Goal: Find contact information: Find contact information

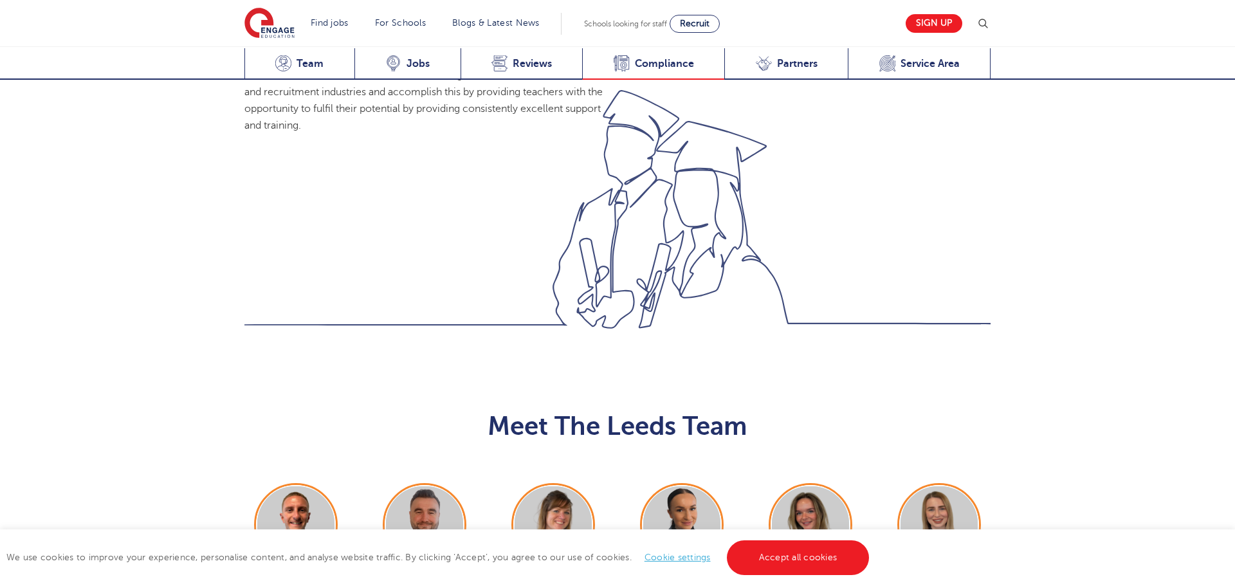
scroll to position [1304, 0]
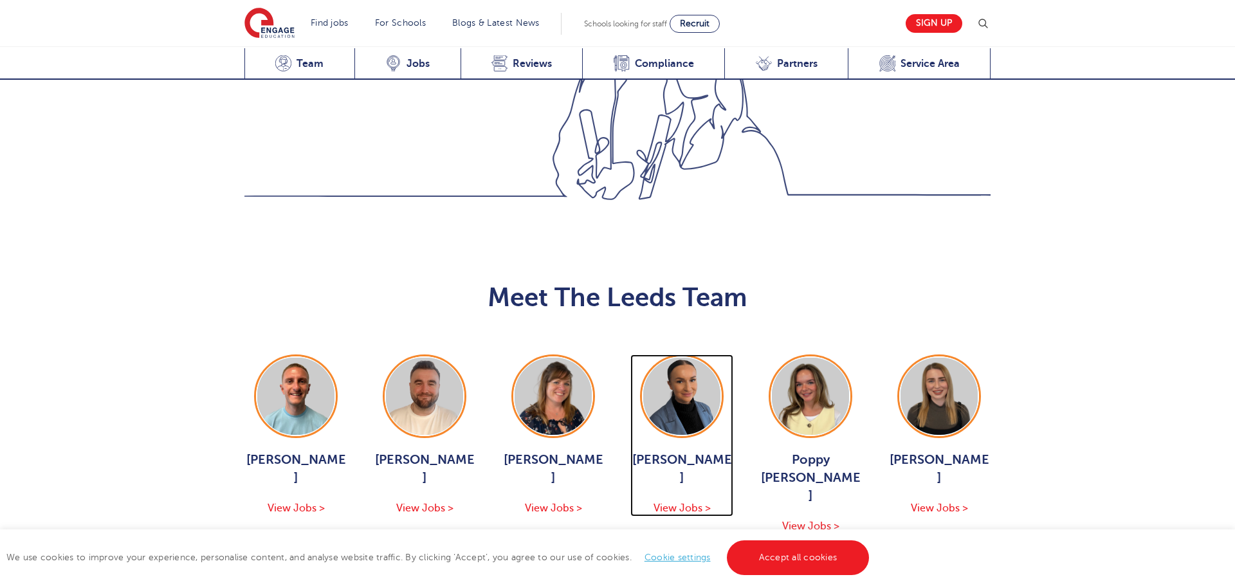
click at [693, 358] on img at bounding box center [681, 396] width 77 height 77
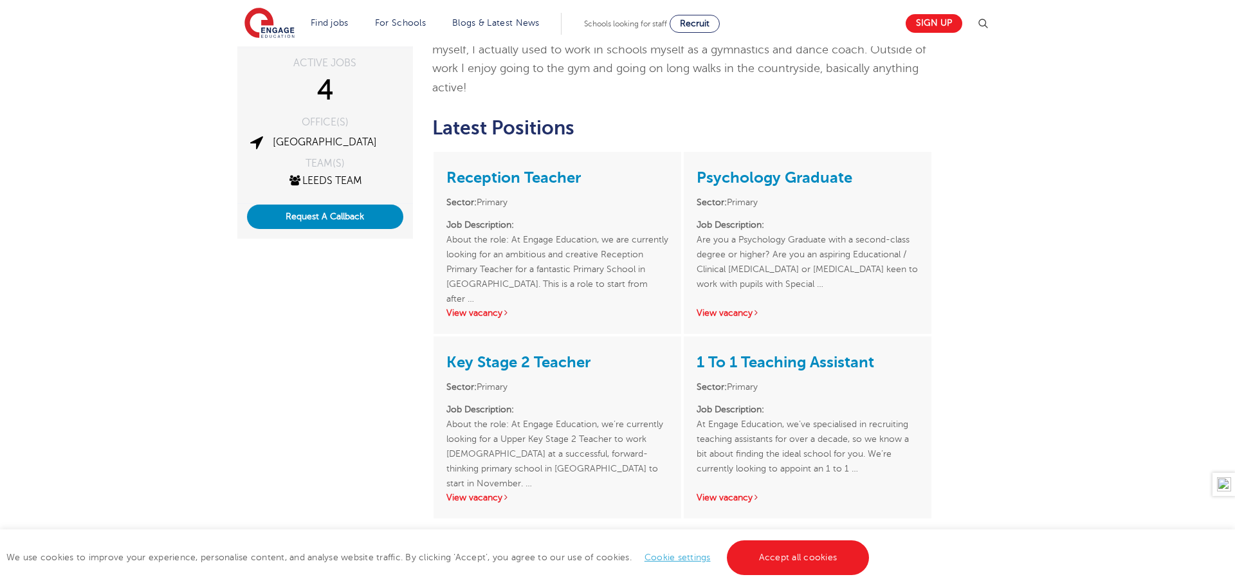
scroll to position [401, 0]
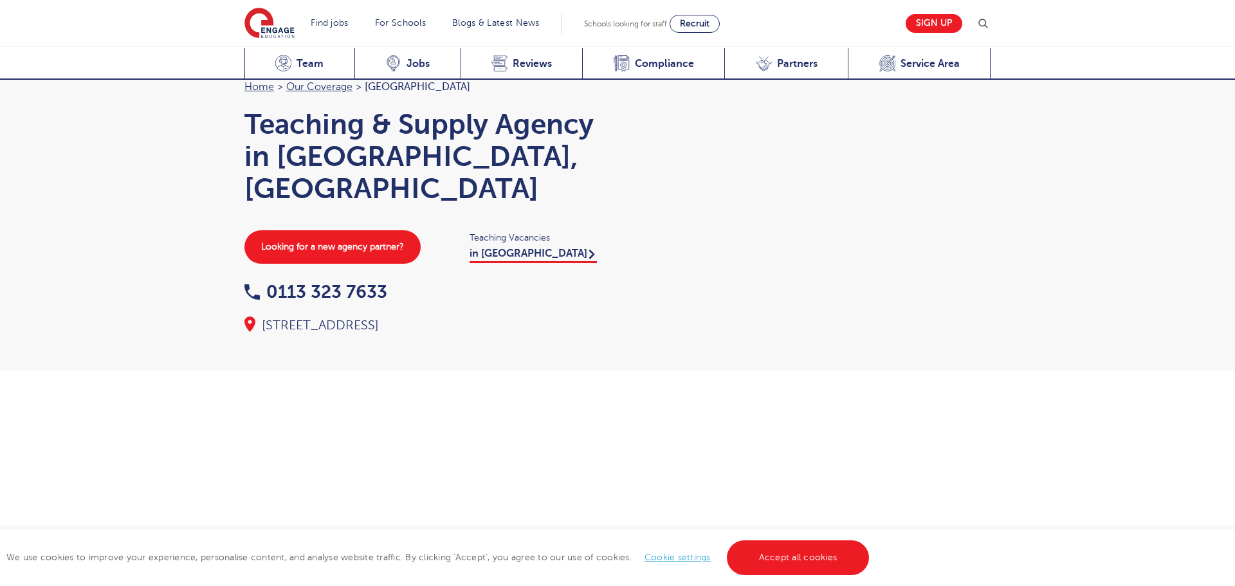
scroll to position [1304, 0]
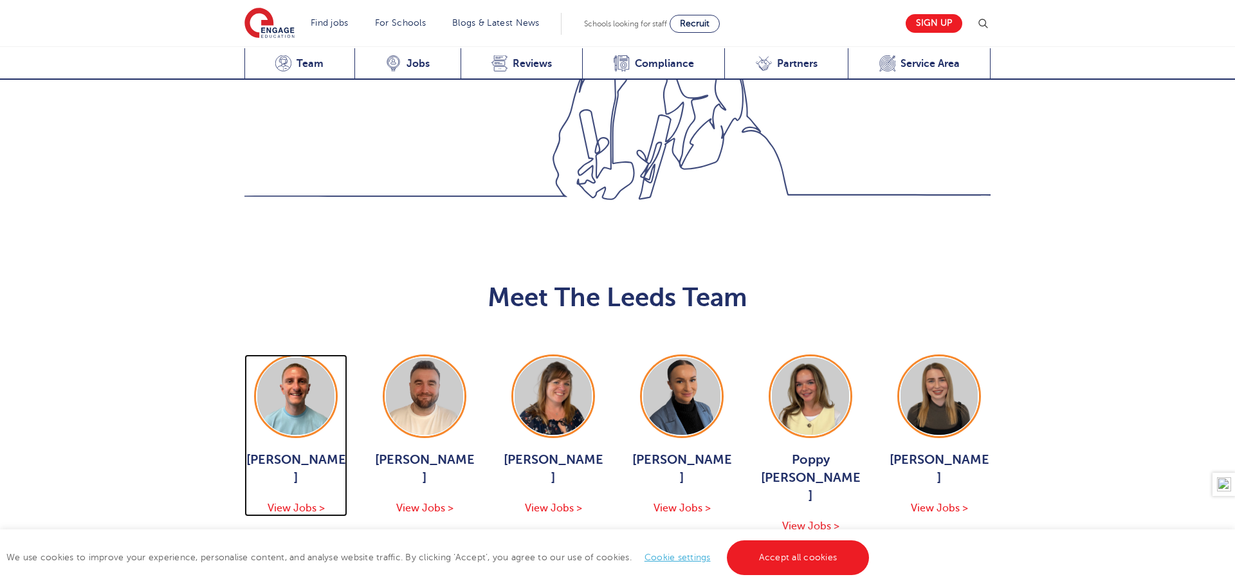
click at [288, 358] on img at bounding box center [295, 396] width 77 height 77
click at [613, 560] on button "Show More Of The Team" at bounding box center [617, 572] width 169 height 24
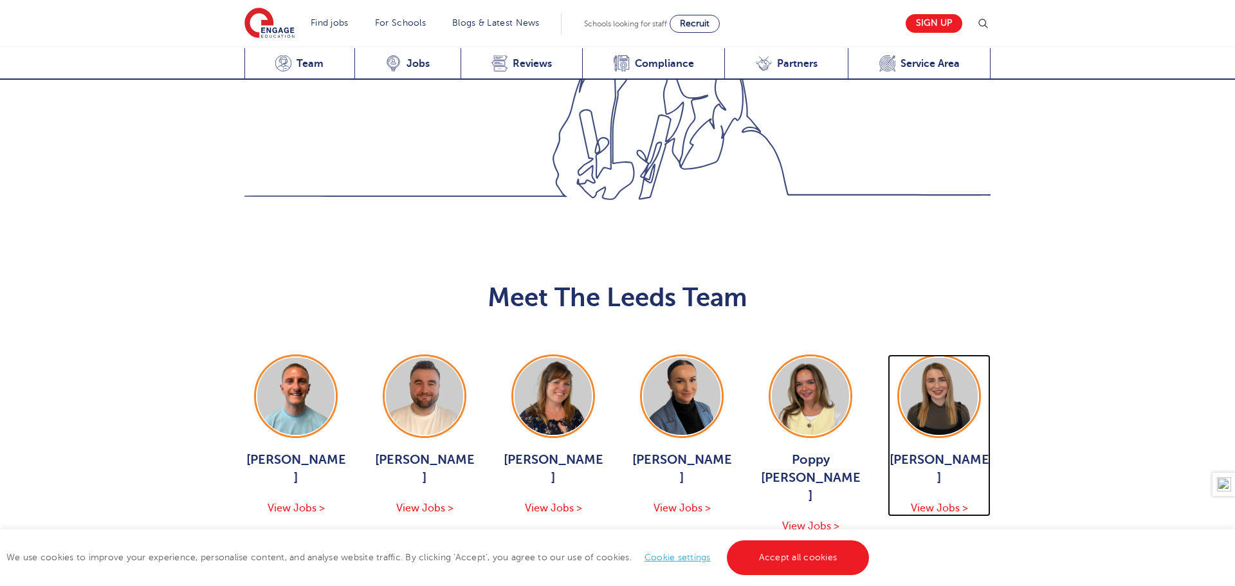
click at [927, 358] on img at bounding box center [938, 396] width 77 height 77
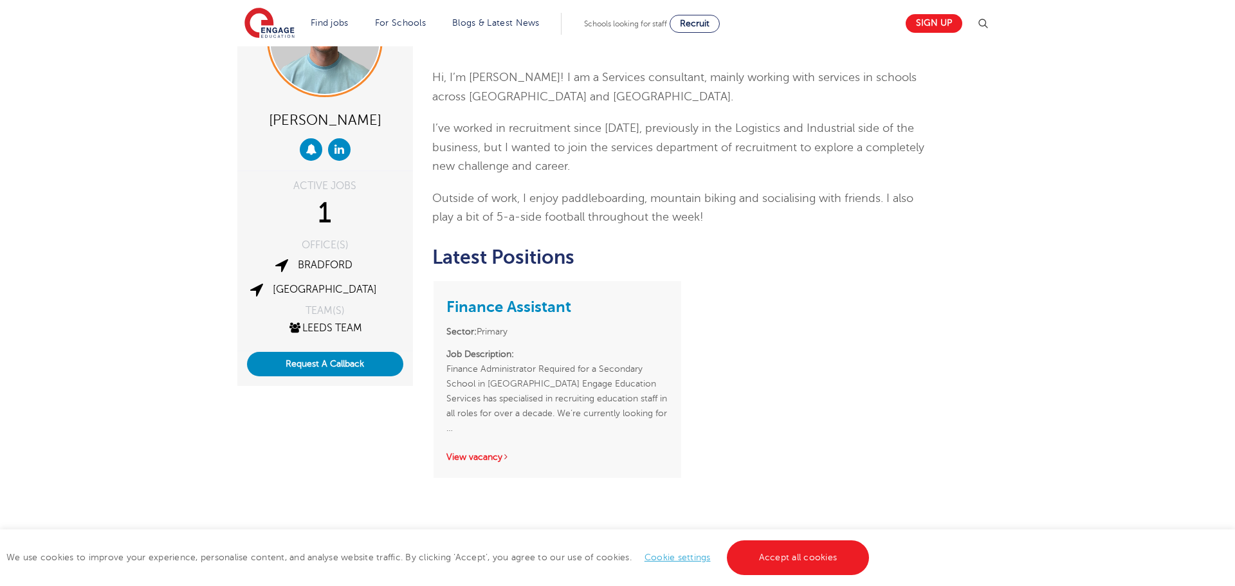
scroll to position [267, 0]
